Goal: Find specific page/section: Find specific page/section

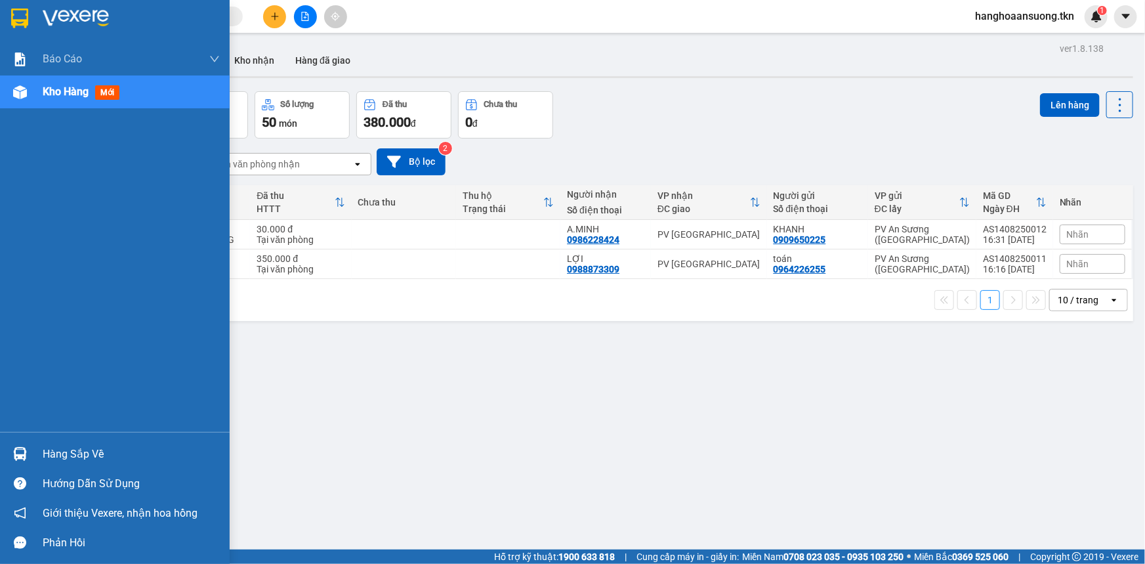
click at [21, 459] on img at bounding box center [20, 454] width 14 height 14
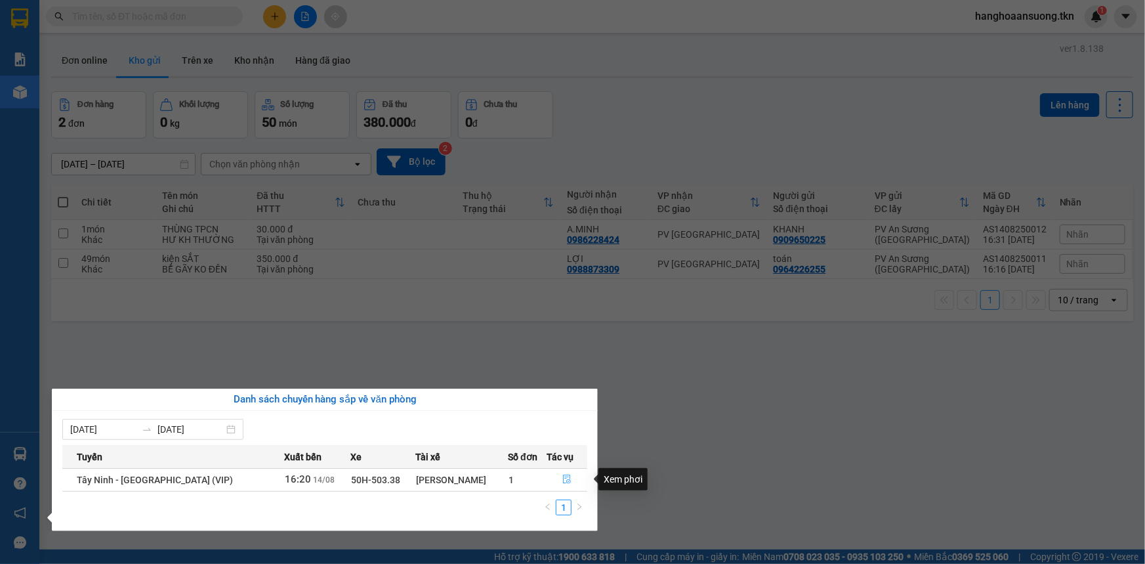
click at [568, 479] on icon "file-done" at bounding box center [566, 478] width 9 height 9
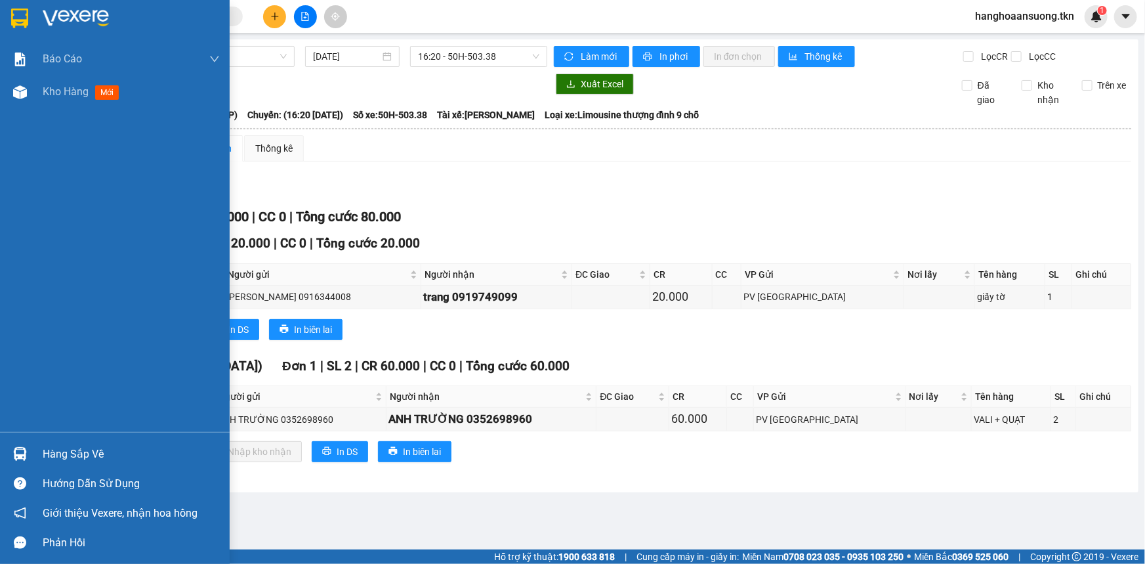
click at [24, 19] on img at bounding box center [19, 19] width 17 height 20
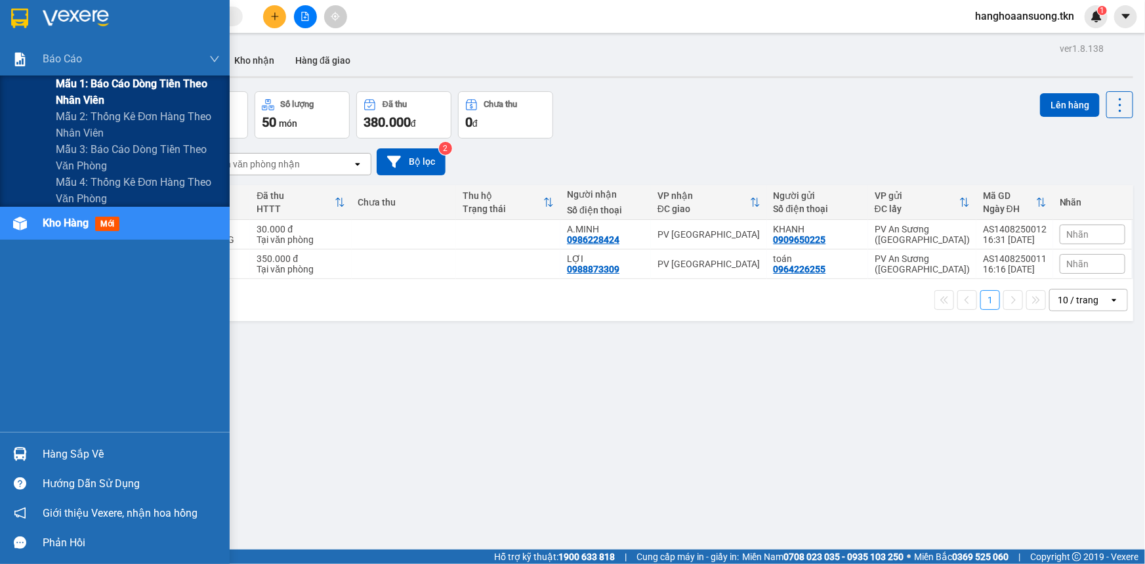
click at [49, 85] on div "Mẫu 1: Báo cáo dòng tiền theo nhân viên" at bounding box center [115, 91] width 230 height 33
